Goal: Transaction & Acquisition: Purchase product/service

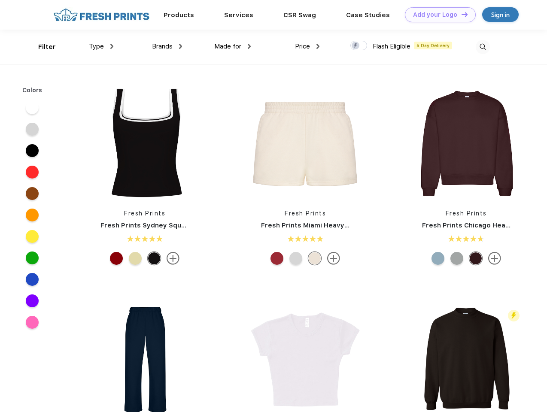
click at [437, 15] on link "Add your Logo Design Tool" at bounding box center [440, 14] width 71 height 15
click at [0, 0] on div "Design Tool" at bounding box center [0, 0] width 0 height 0
click at [461, 14] on link "Add your Logo Design Tool" at bounding box center [440, 14] width 71 height 15
click at [41, 47] on div "Filter" at bounding box center [47, 47] width 18 height 10
click at [101, 46] on span "Type" at bounding box center [96, 47] width 15 height 8
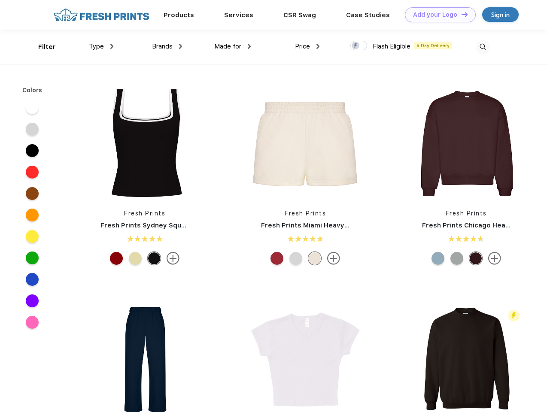
click at [167, 46] on span "Brands" at bounding box center [162, 47] width 21 height 8
click at [233, 46] on span "Made for" at bounding box center [227, 47] width 27 height 8
click at [307, 46] on span "Price" at bounding box center [302, 47] width 15 height 8
click at [359, 46] on div at bounding box center [358, 45] width 17 height 9
click at [356, 46] on input "checkbox" at bounding box center [353, 43] width 6 height 6
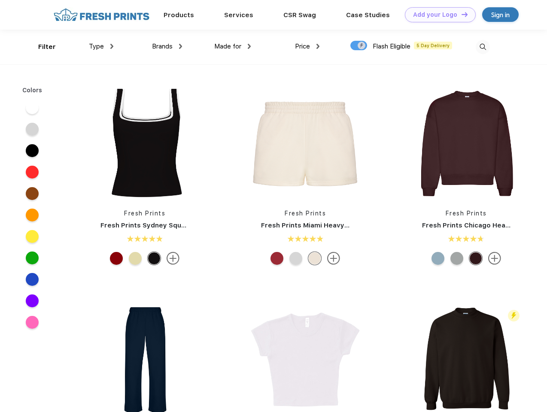
click at [483, 47] on img at bounding box center [483, 47] width 14 height 14
